Goal: Transaction & Acquisition: Purchase product/service

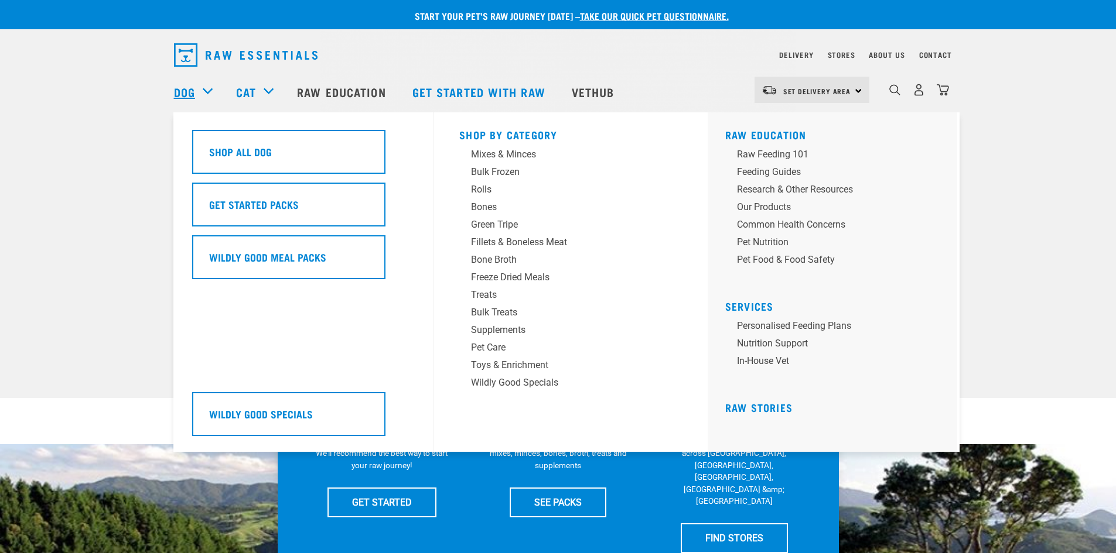
click at [185, 94] on link "Dog" at bounding box center [184, 92] width 21 height 18
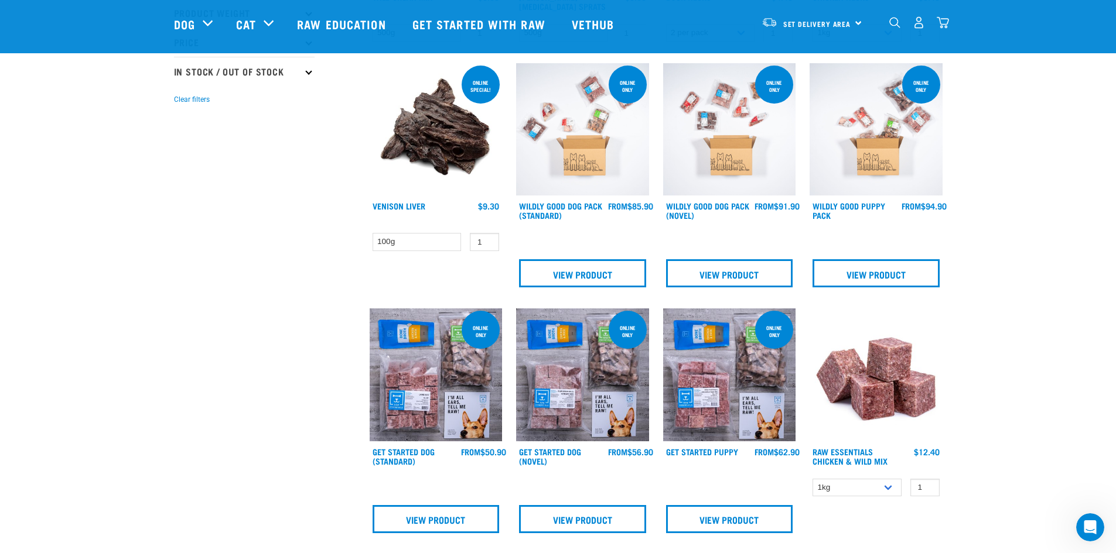
scroll to position [410, 0]
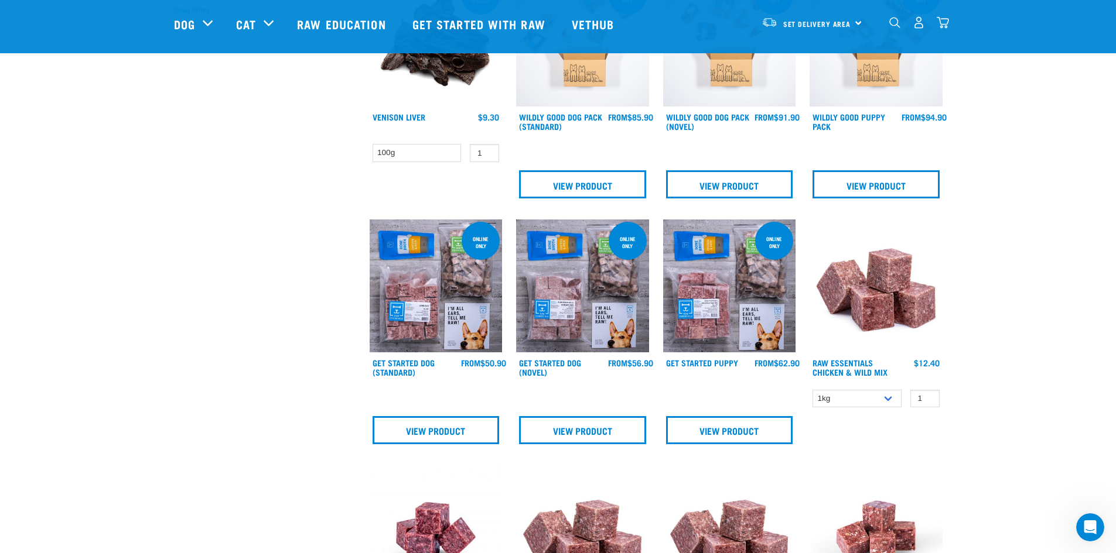
click at [464, 285] on img at bounding box center [436, 286] width 133 height 133
